Goal: Find specific page/section: Find specific page/section

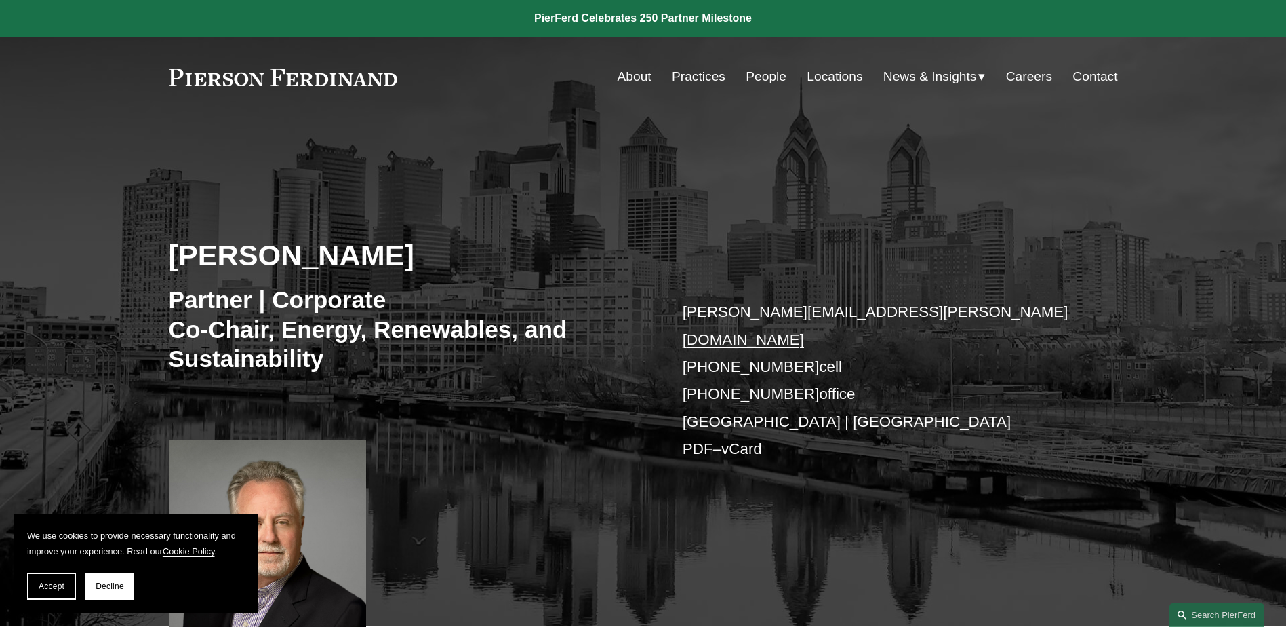
click at [765, 71] on link "People" at bounding box center [766, 77] width 41 height 26
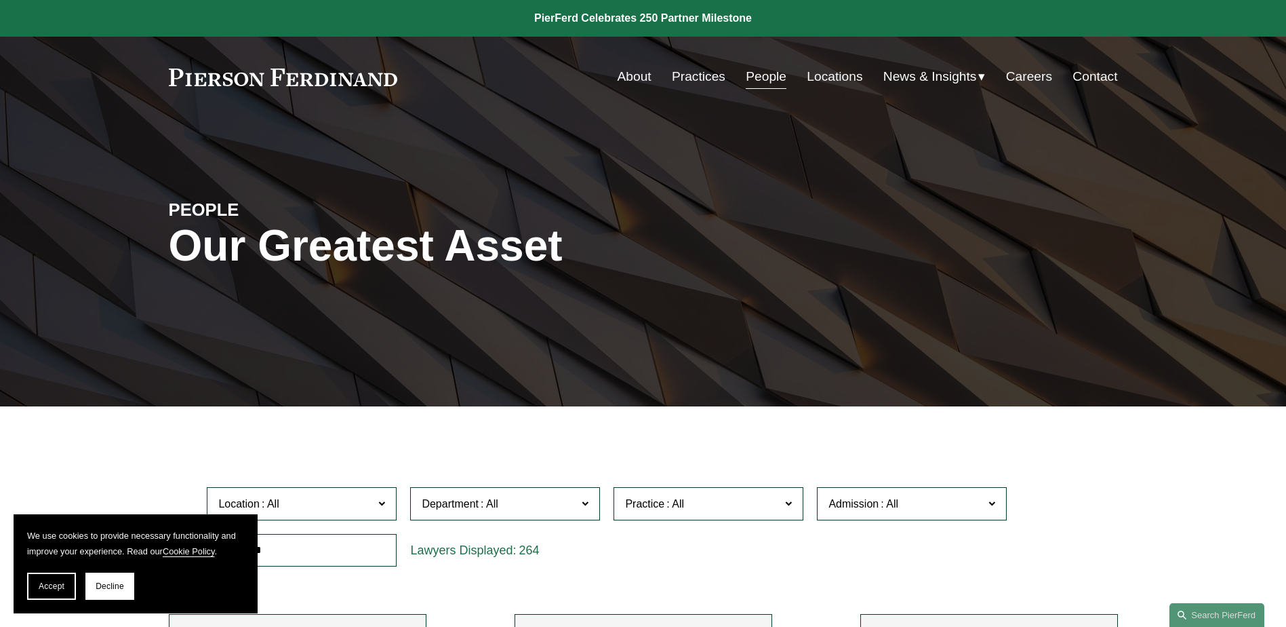
click at [817, 73] on link "Locations" at bounding box center [835, 77] width 56 height 26
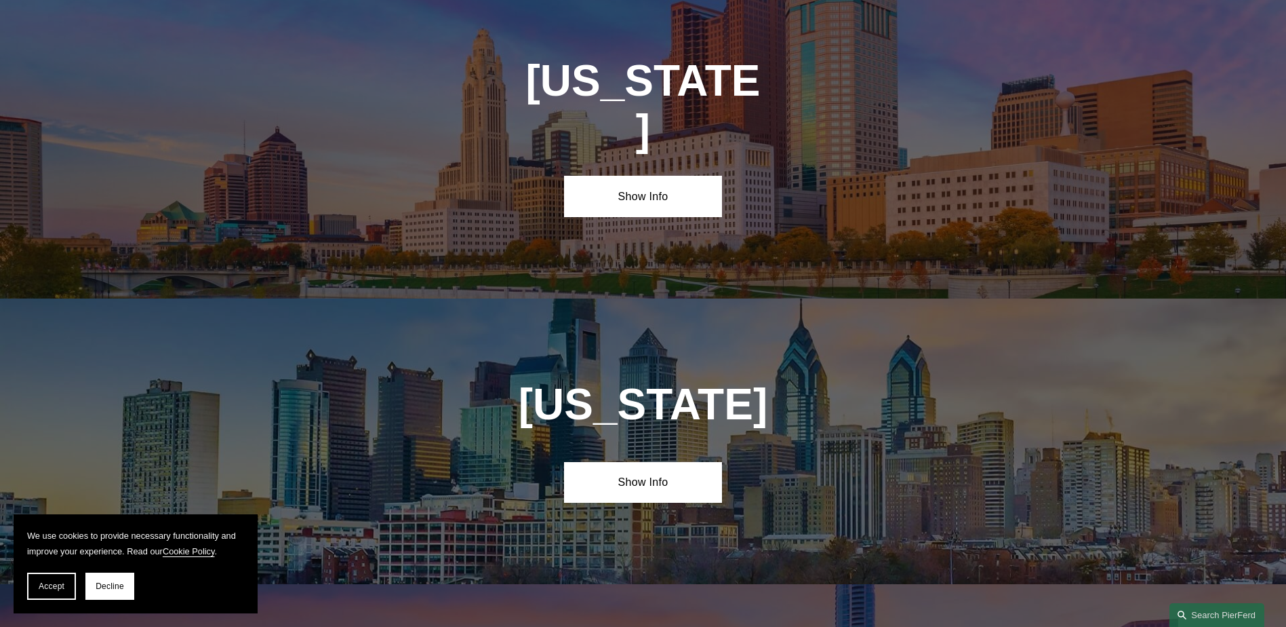
scroll to position [4163, 0]
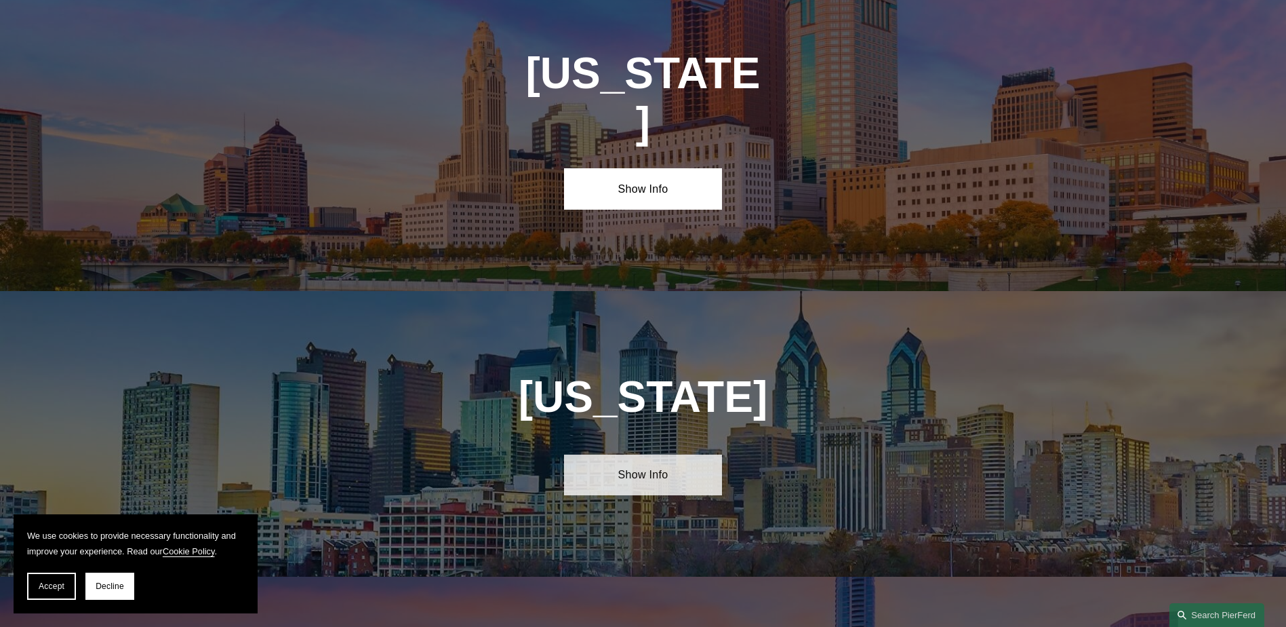
click at [667, 454] on link "Show Info" at bounding box center [643, 474] width 158 height 41
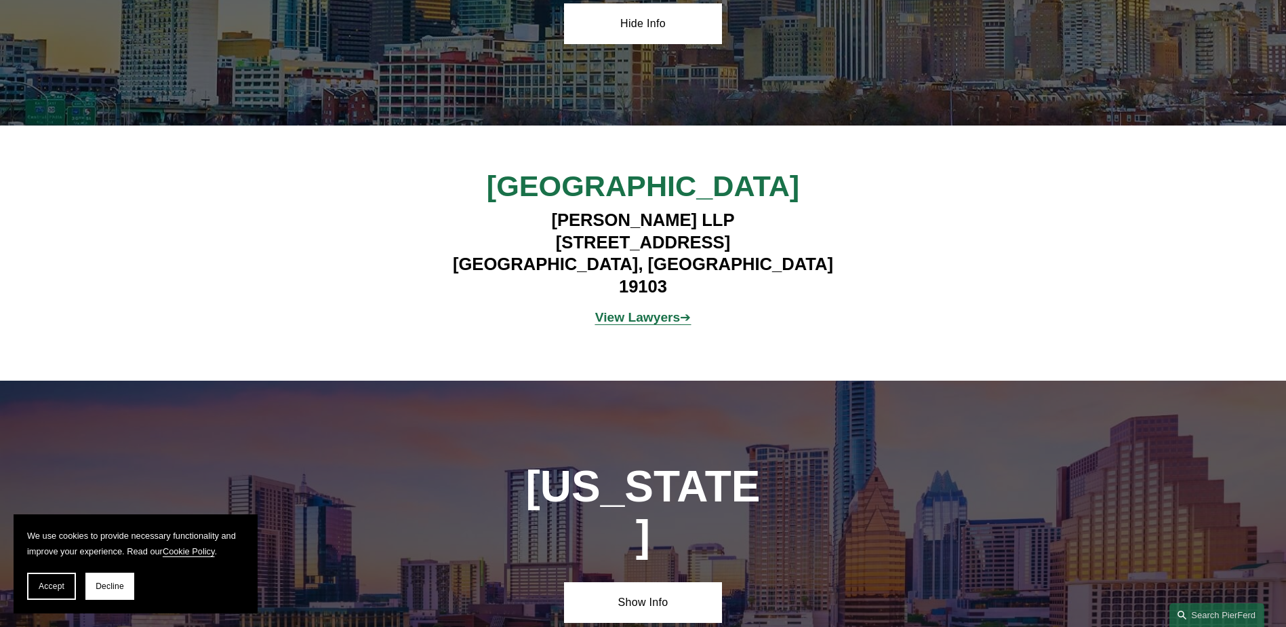
scroll to position [4636, 0]
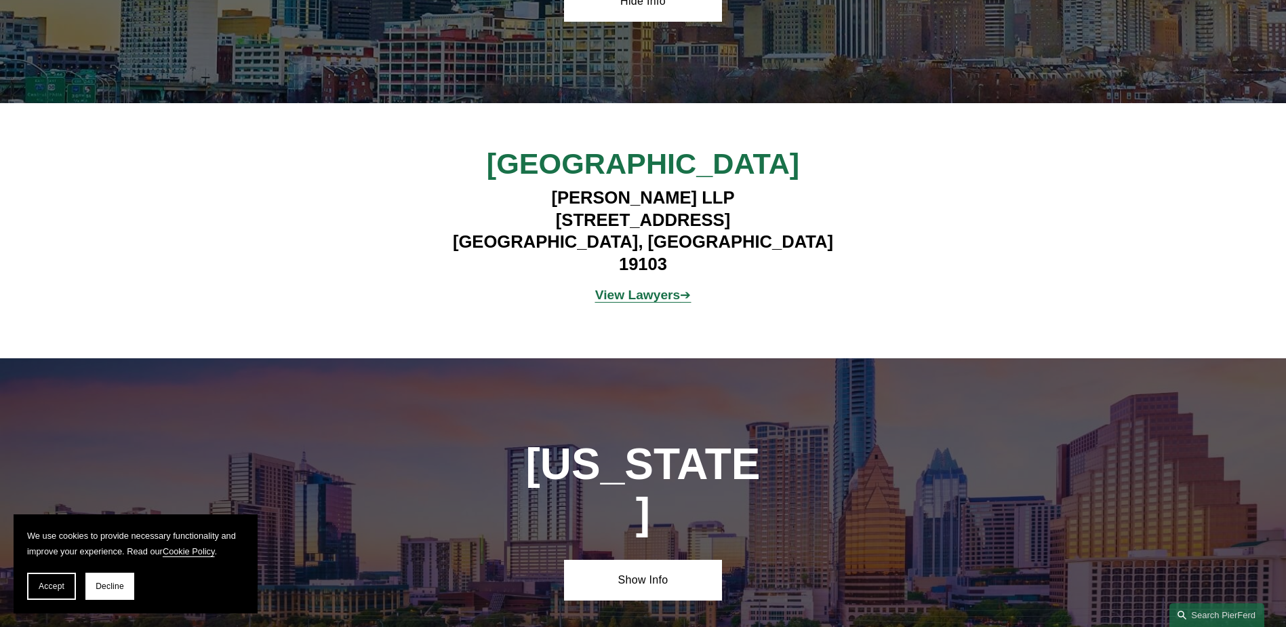
click at [616, 288] on strong "View Lawyers" at bounding box center [637, 295] width 85 height 14
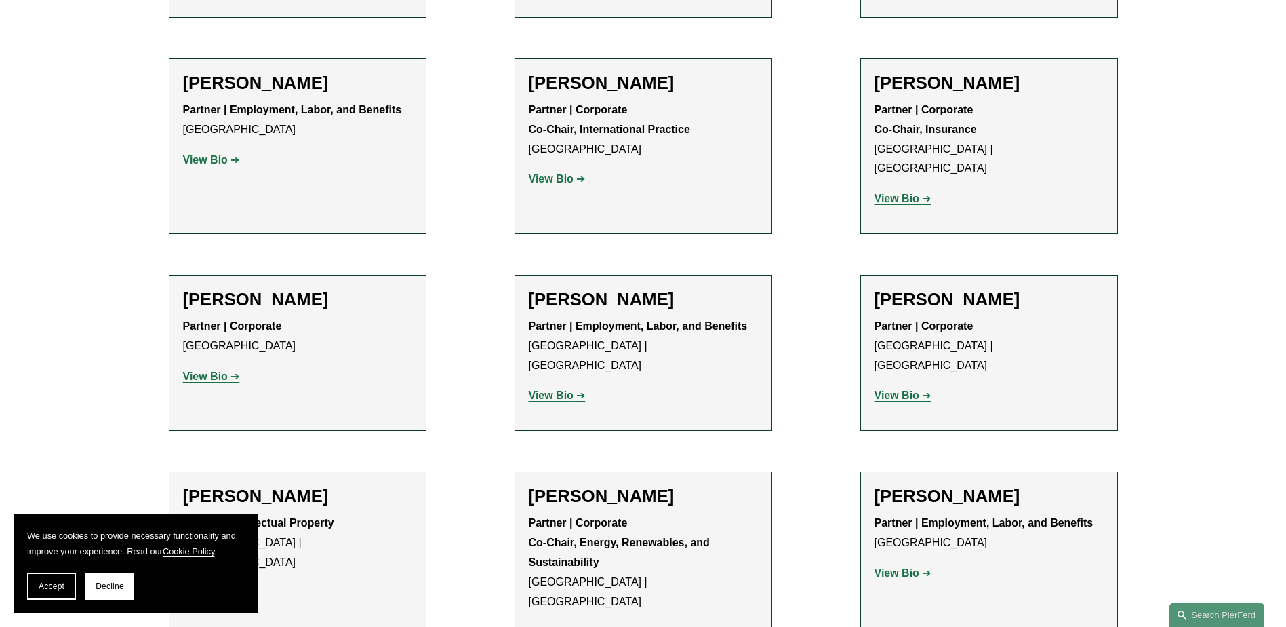
scroll to position [1578, 0]
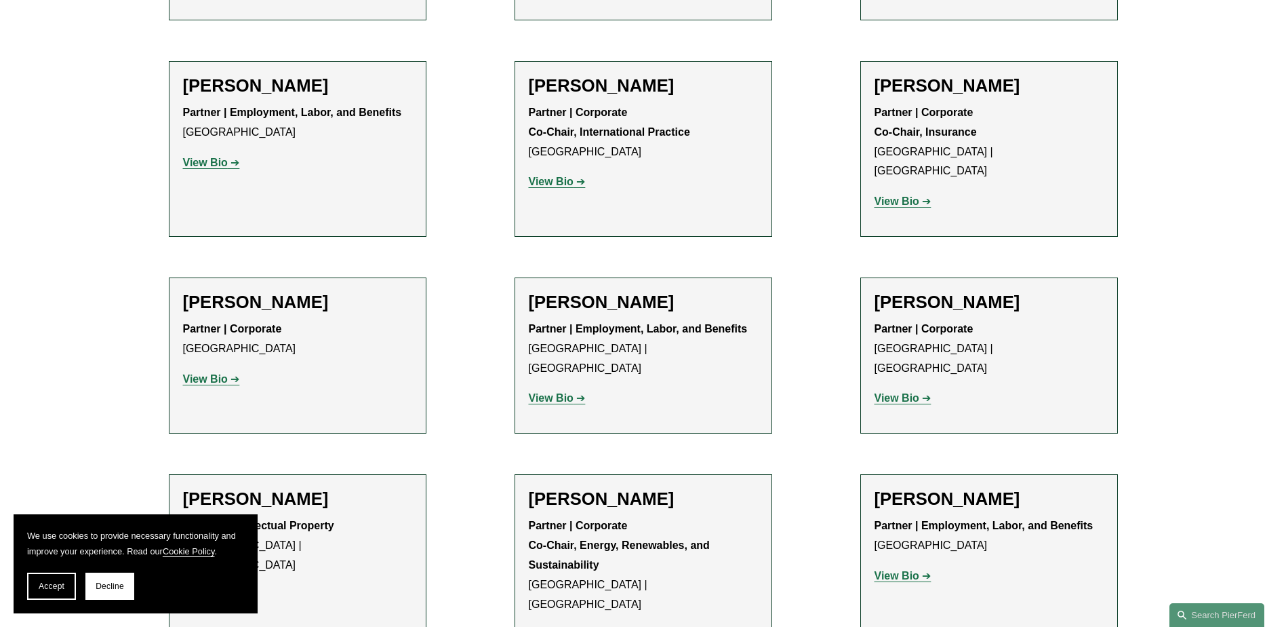
click at [569, 626] on strong "View Bio" at bounding box center [551, 634] width 45 height 12
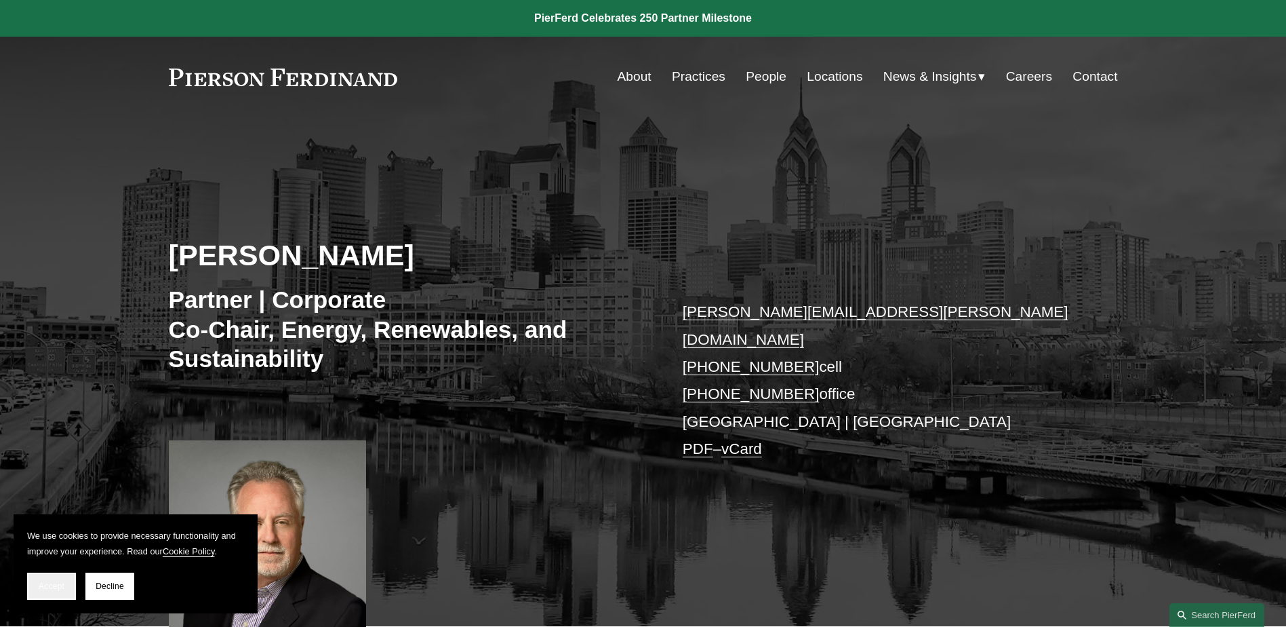
click at [58, 592] on button "Accept" at bounding box center [51, 585] width 49 height 27
